Goal: Task Accomplishment & Management: Manage account settings

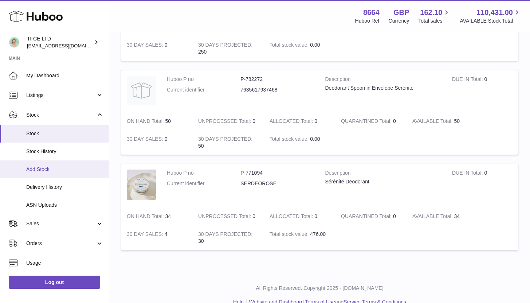
click at [75, 165] on link "Add Stock" at bounding box center [54, 169] width 109 height 18
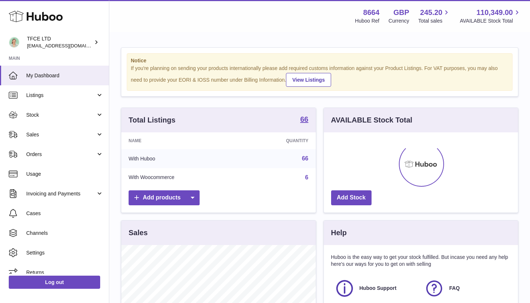
scroll to position [114, 194]
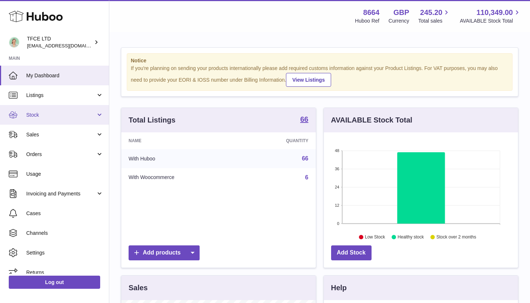
click at [92, 107] on link "Stock" at bounding box center [54, 115] width 109 height 20
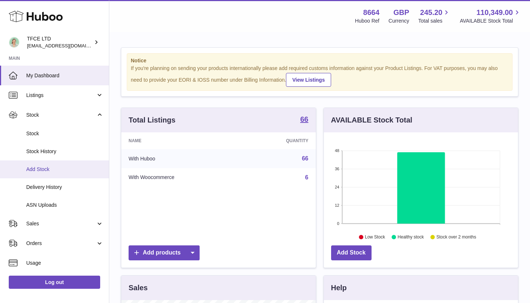
click at [76, 174] on link "Add Stock" at bounding box center [54, 169] width 109 height 18
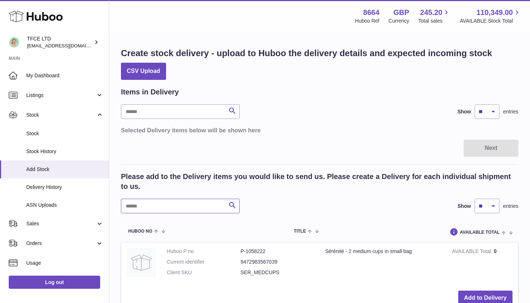
click at [164, 207] on input "text" at bounding box center [180, 206] width 119 height 15
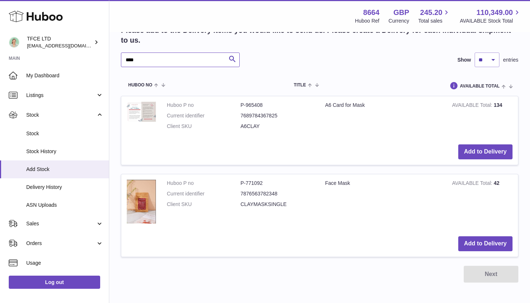
scroll to position [184, 0]
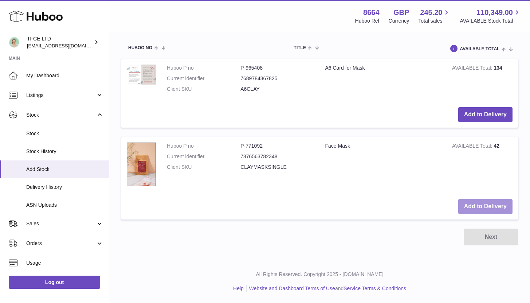
click at [500, 204] on button "Add to Delivery" at bounding box center [485, 206] width 54 height 15
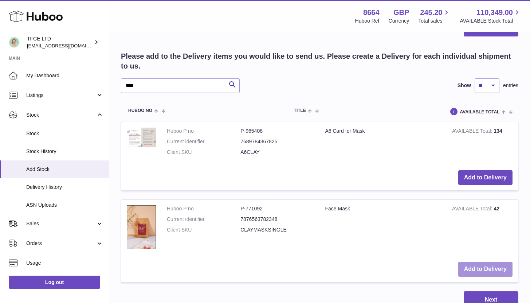
scroll to position [195, 0]
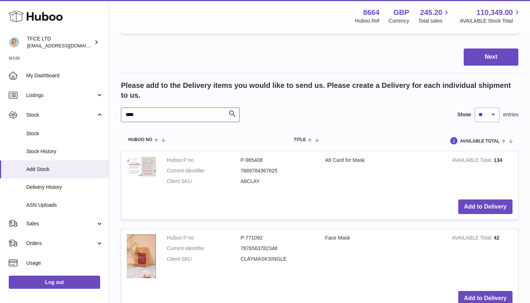
click at [174, 115] on input "****" at bounding box center [180, 114] width 119 height 15
type input "***"
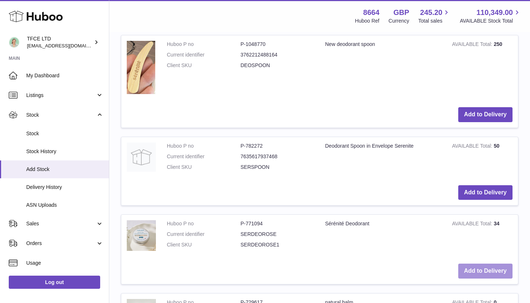
click at [472, 273] on button "Add to Delivery" at bounding box center [485, 270] width 54 height 15
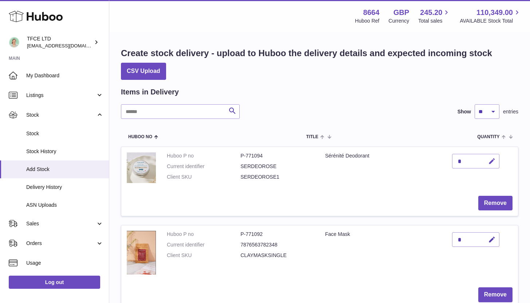
click at [493, 162] on icon "button" at bounding box center [492, 161] width 8 height 8
type input "**"
click at [493, 159] on icon "submit" at bounding box center [492, 161] width 7 height 7
click at [492, 239] on icon "button" at bounding box center [492, 240] width 8 height 8
click at [489, 235] on button "submit" at bounding box center [491, 240] width 14 height 12
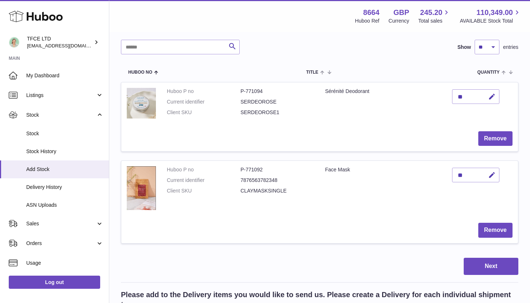
scroll to position [75, 0]
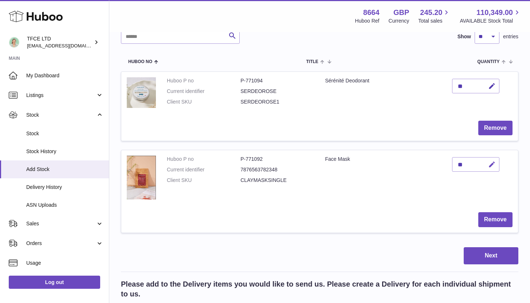
click at [494, 168] on icon "button" at bounding box center [492, 165] width 8 height 8
type input "*"
type input "**"
click at [492, 166] on icon "submit" at bounding box center [492, 164] width 7 height 7
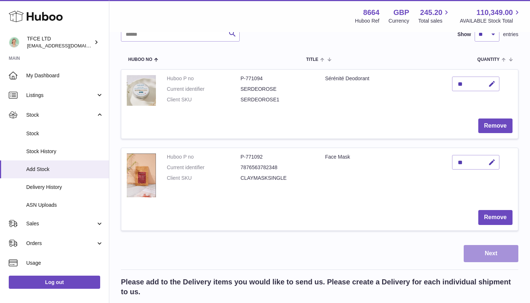
scroll to position [78, 0]
click at [504, 248] on button "Next" at bounding box center [491, 253] width 55 height 17
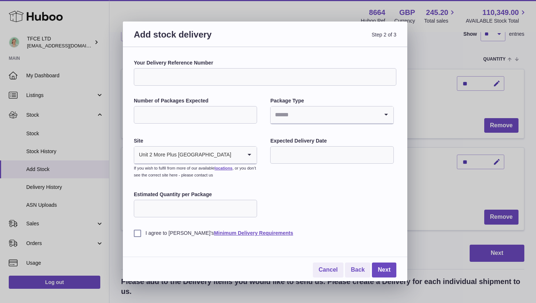
click at [213, 78] on input "Your Delivery Reference Number" at bounding box center [265, 76] width 262 height 17
type input "**********"
click at [191, 113] on input "Number of Packages Expected" at bounding box center [195, 114] width 123 height 17
type input "*"
click at [335, 113] on input "Search for option" at bounding box center [324, 114] width 108 height 17
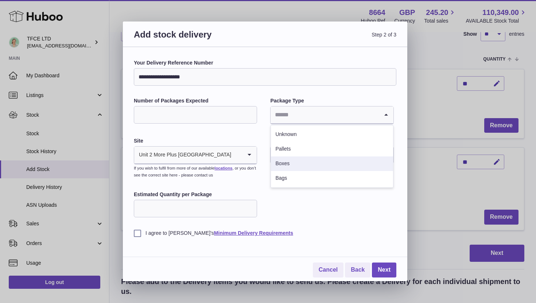
click at [322, 167] on li "Boxes" at bounding box center [332, 163] width 122 height 15
click at [317, 161] on input "text" at bounding box center [331, 154] width 123 height 17
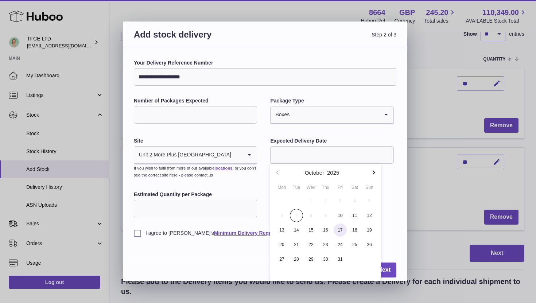
click at [342, 229] on span "17" at bounding box center [339, 229] width 13 height 13
type input "**********"
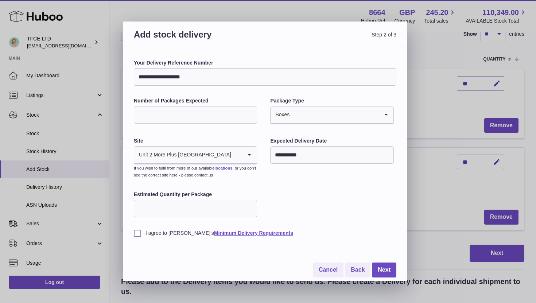
click at [140, 234] on label "I agree to Huboo's Minimum Delivery Requirements" at bounding box center [265, 233] width 262 height 7
click at [387, 270] on link "Next" at bounding box center [384, 269] width 24 height 15
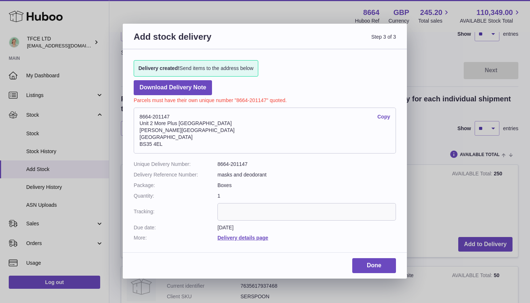
click at [384, 115] on link "Copy" at bounding box center [384, 116] width 13 height 7
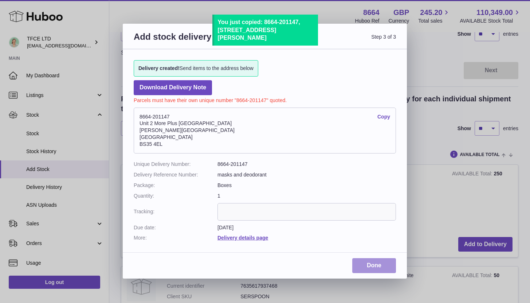
click at [379, 261] on link "Done" at bounding box center [374, 265] width 44 height 15
